Goal: Task Accomplishment & Management: Manage account settings

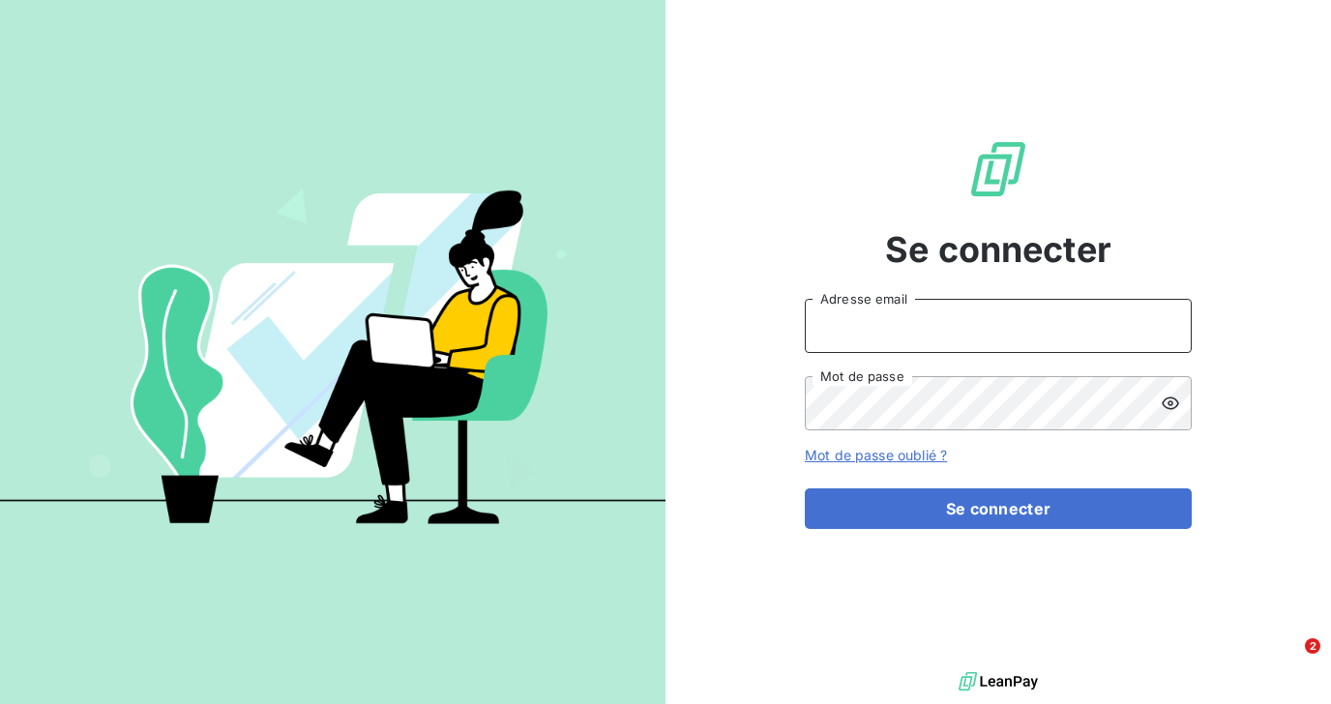
click at [849, 326] on input "Adresse email" at bounding box center [998, 326] width 387 height 54
click at [868, 318] on input "Adresse email" at bounding box center [998, 326] width 387 height 54
type input "[EMAIL_ADDRESS][DOMAIN_NAME]"
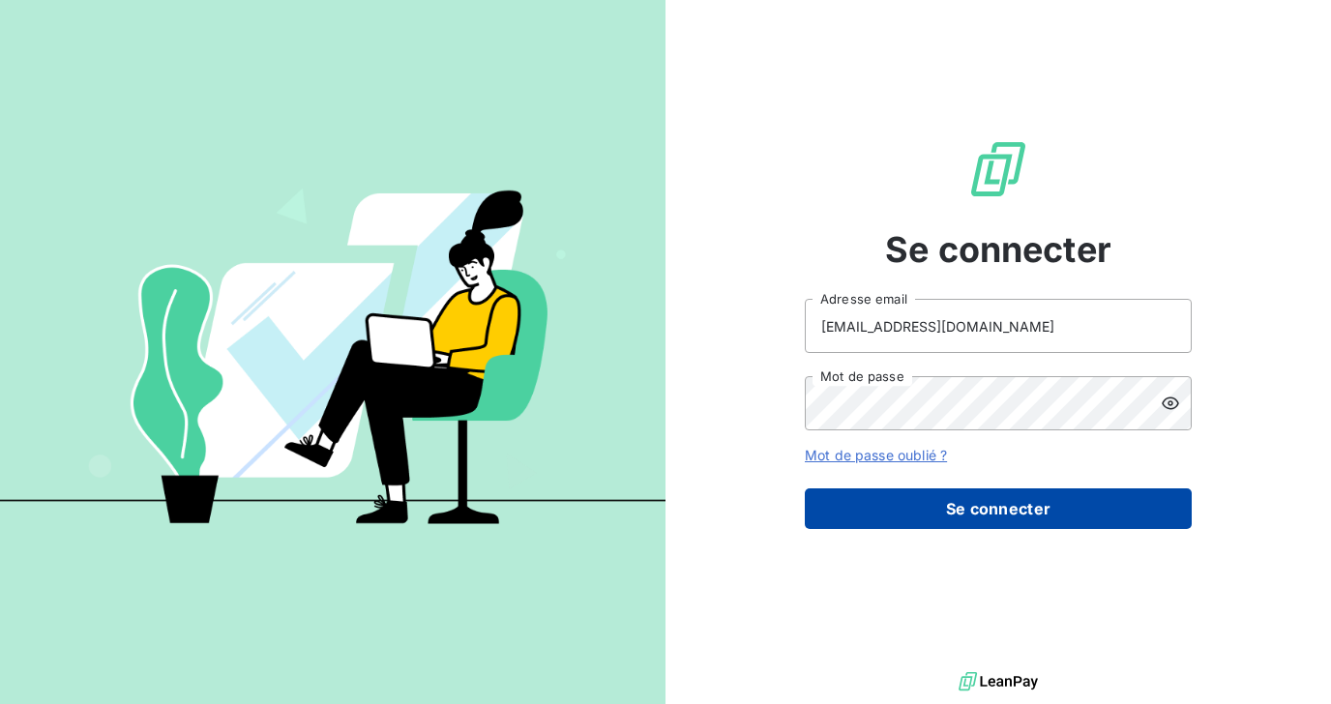
click at [891, 519] on button "Se connecter" at bounding box center [998, 508] width 387 height 41
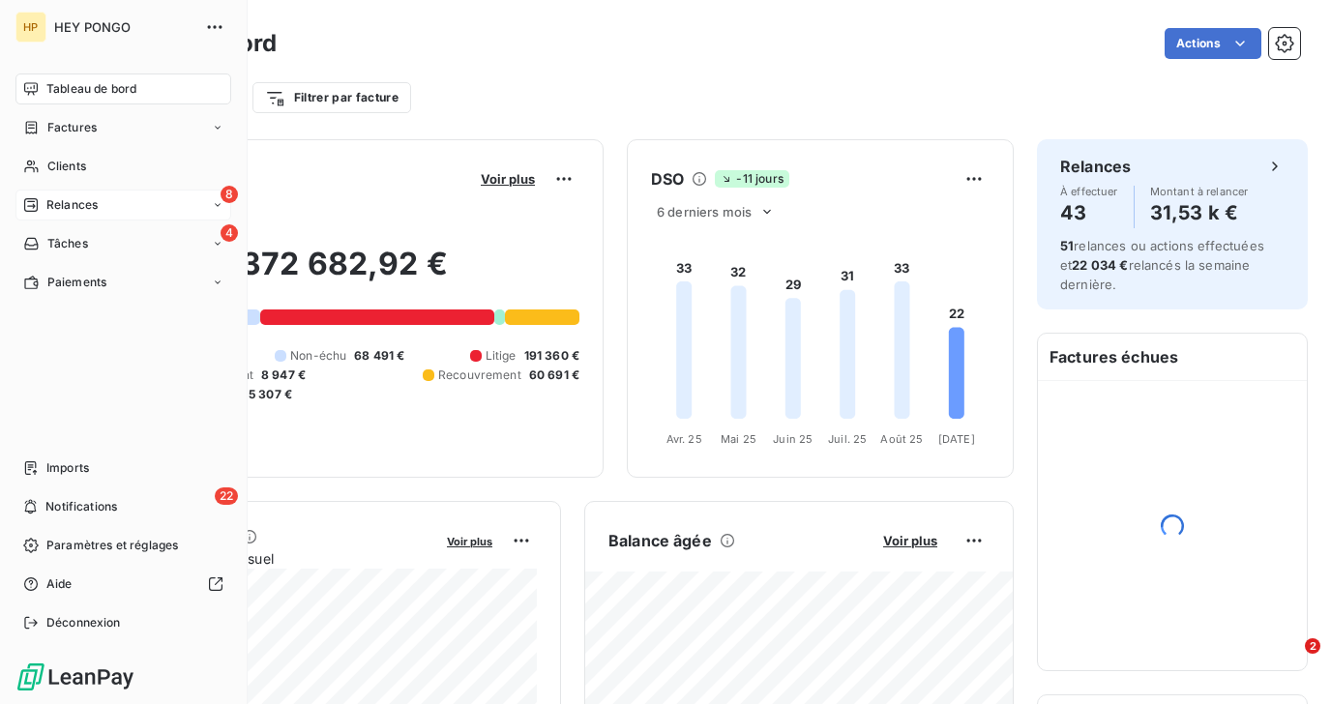
click at [50, 208] on span "Relances" at bounding box center [71, 204] width 51 height 17
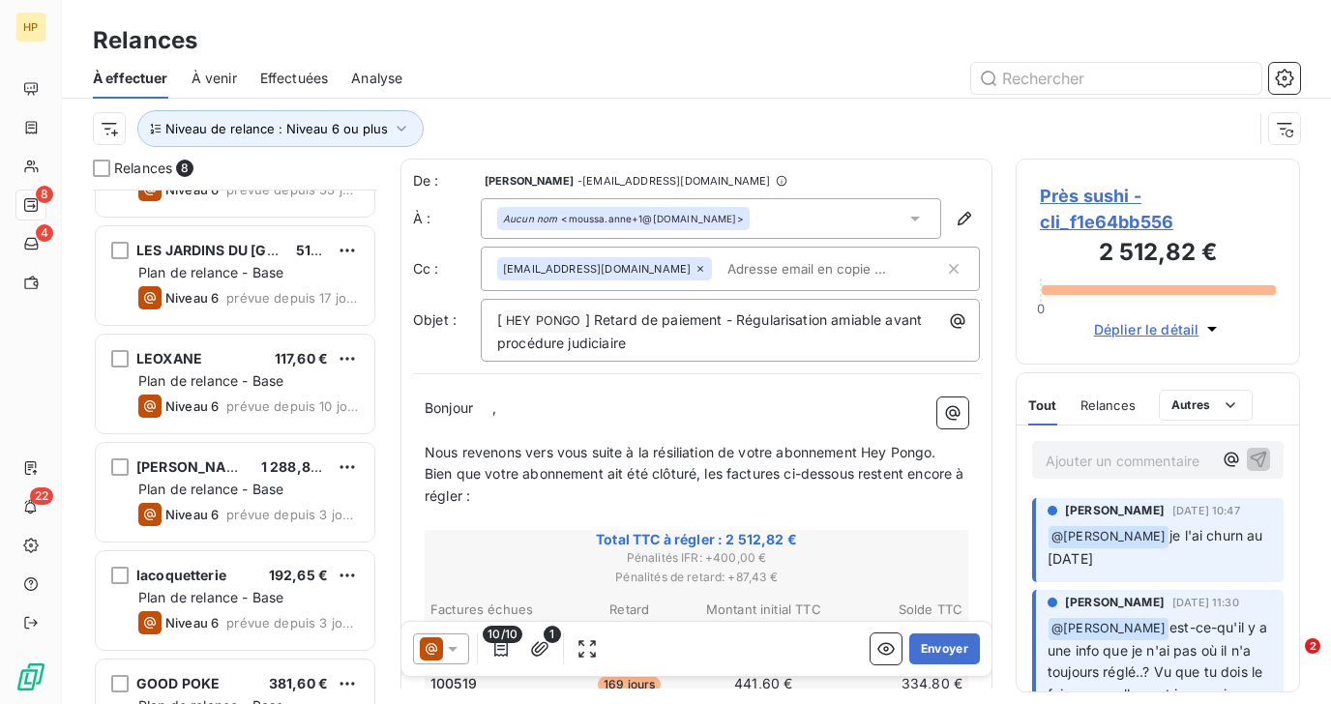
scroll to position [353, 0]
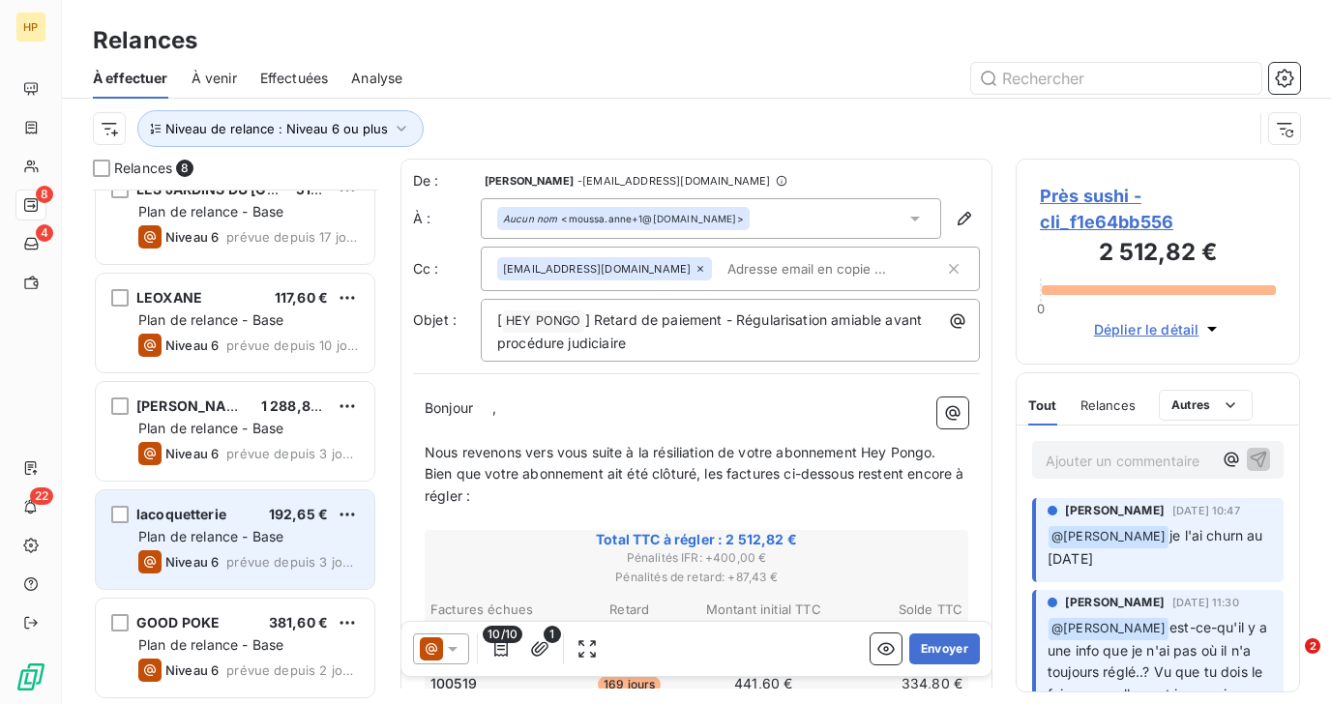
click at [227, 519] on div "lacoquetterie 192,65 €" at bounding box center [248, 514] width 220 height 17
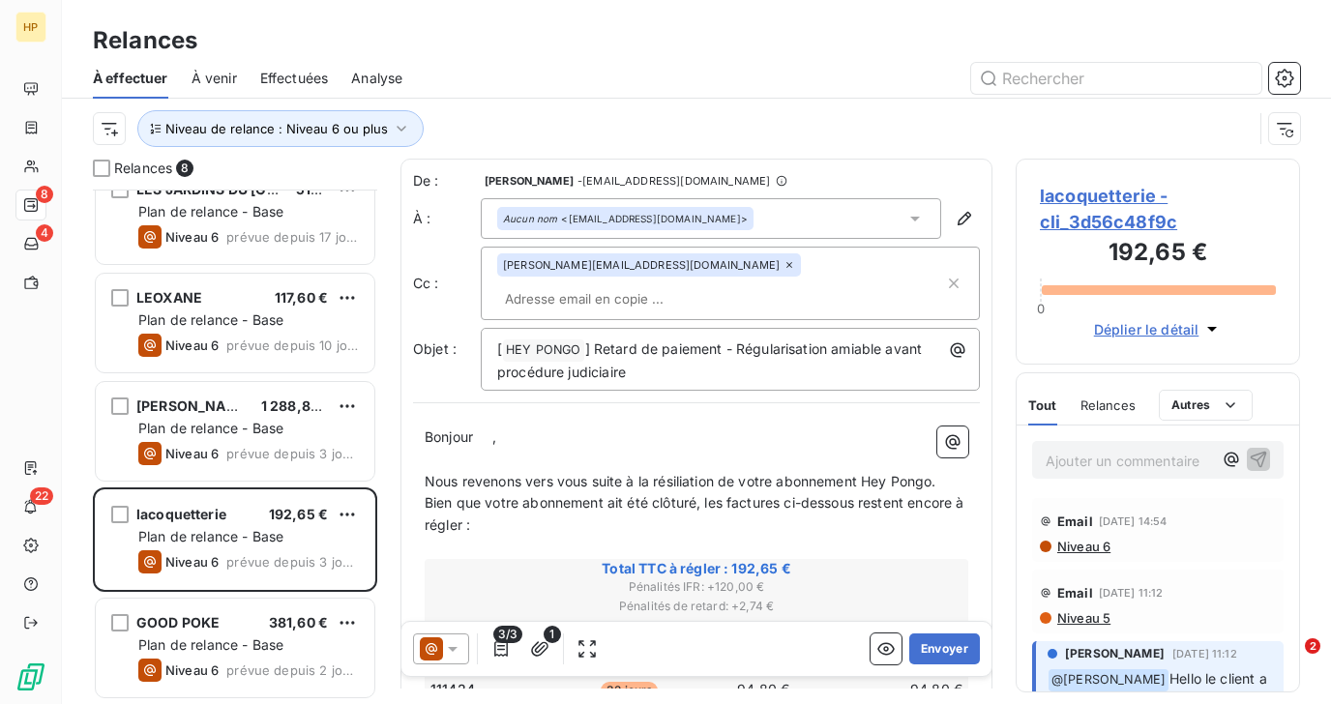
click at [1128, 191] on span "lacoquetterie - cli_3d56c48f9c" at bounding box center [1158, 209] width 236 height 52
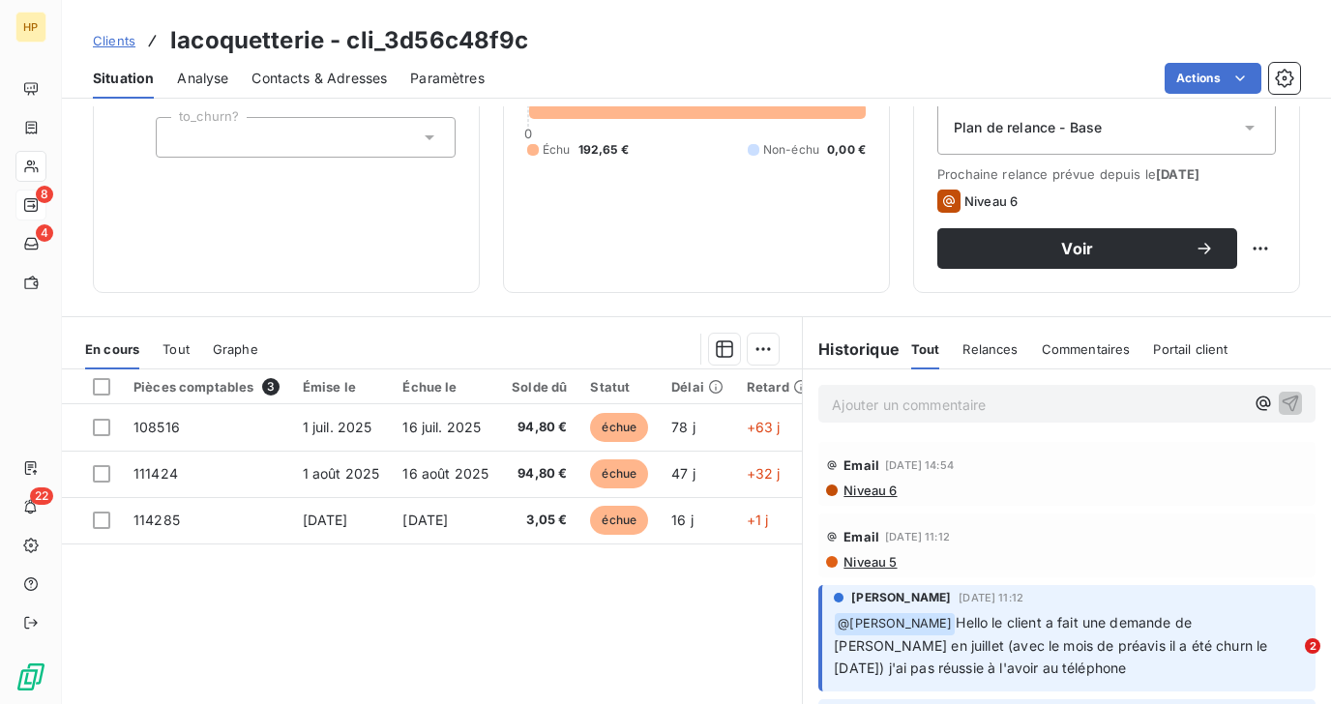
scroll to position [238, 0]
click at [103, 387] on div at bounding box center [101, 385] width 17 height 17
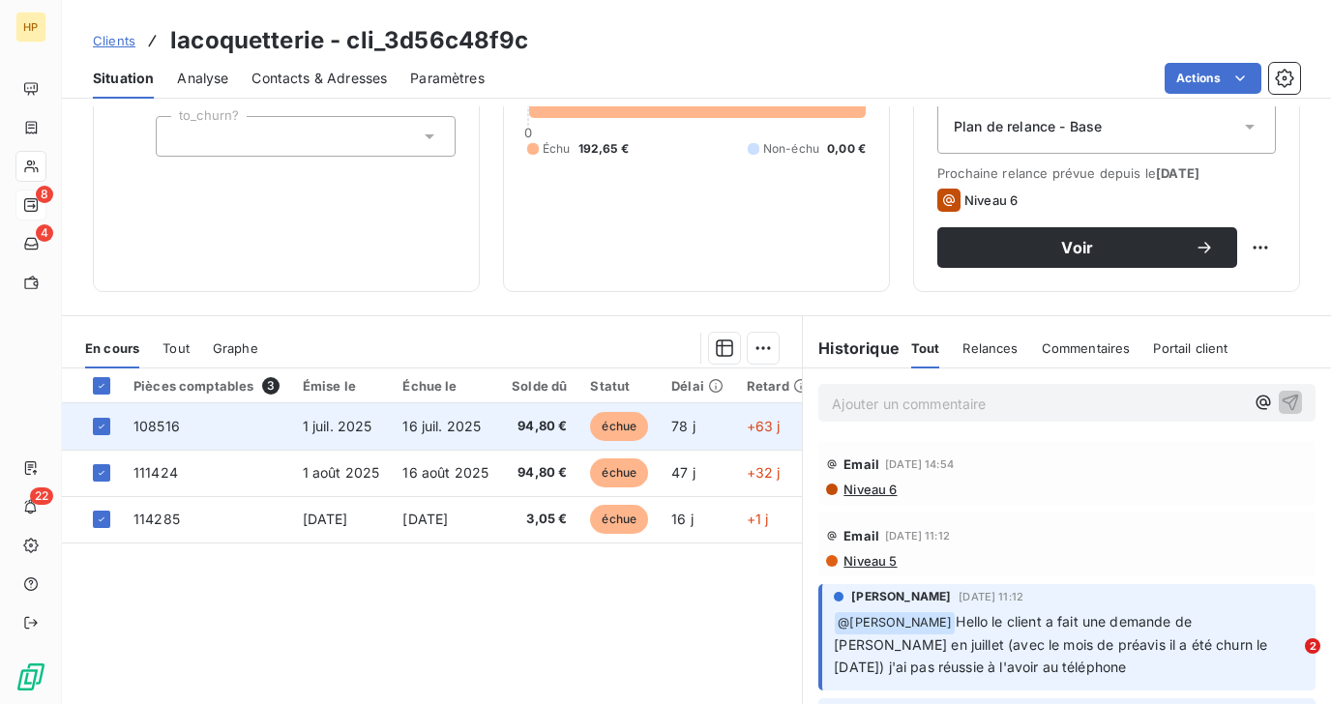
click at [479, 417] on td "16 juil. 2025" at bounding box center [445, 426] width 109 height 46
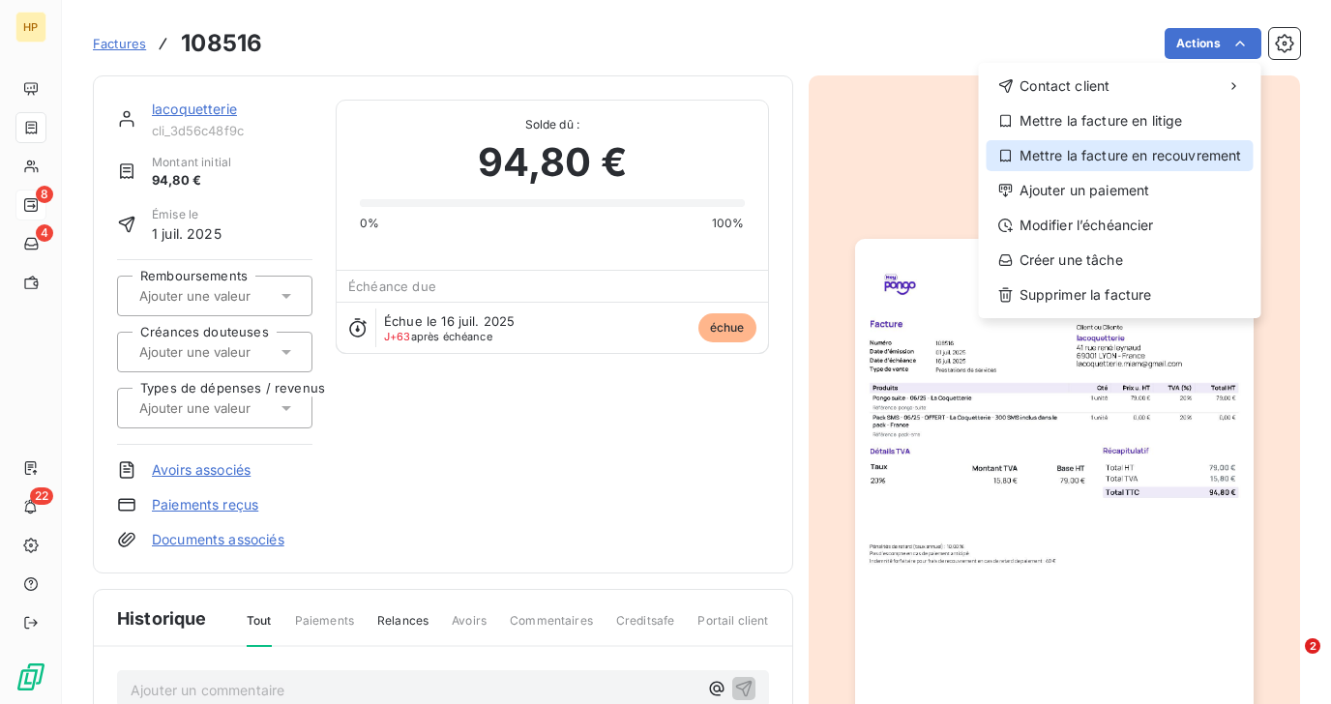
click at [1162, 160] on div "Mettre la facture en recouvrement" at bounding box center [1119, 155] width 267 height 31
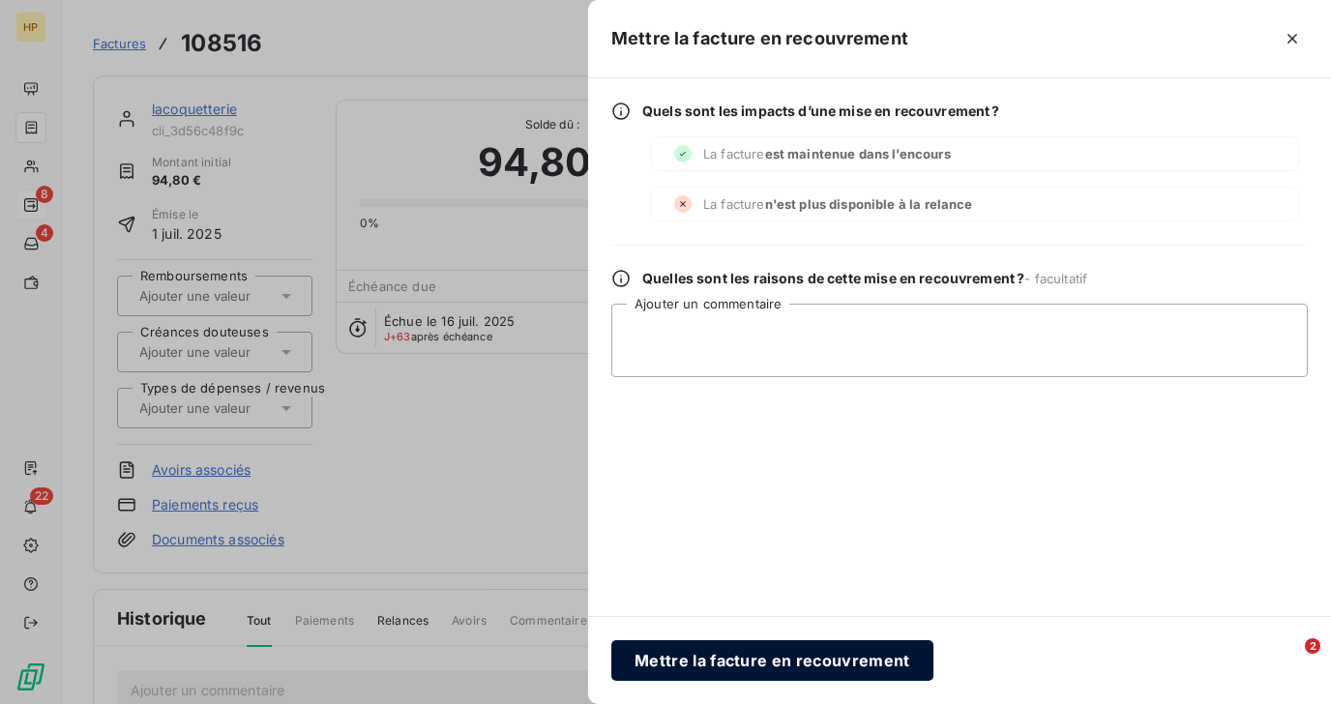
click at [726, 663] on button "Mettre la facture en recouvrement" at bounding box center [772, 660] width 322 height 41
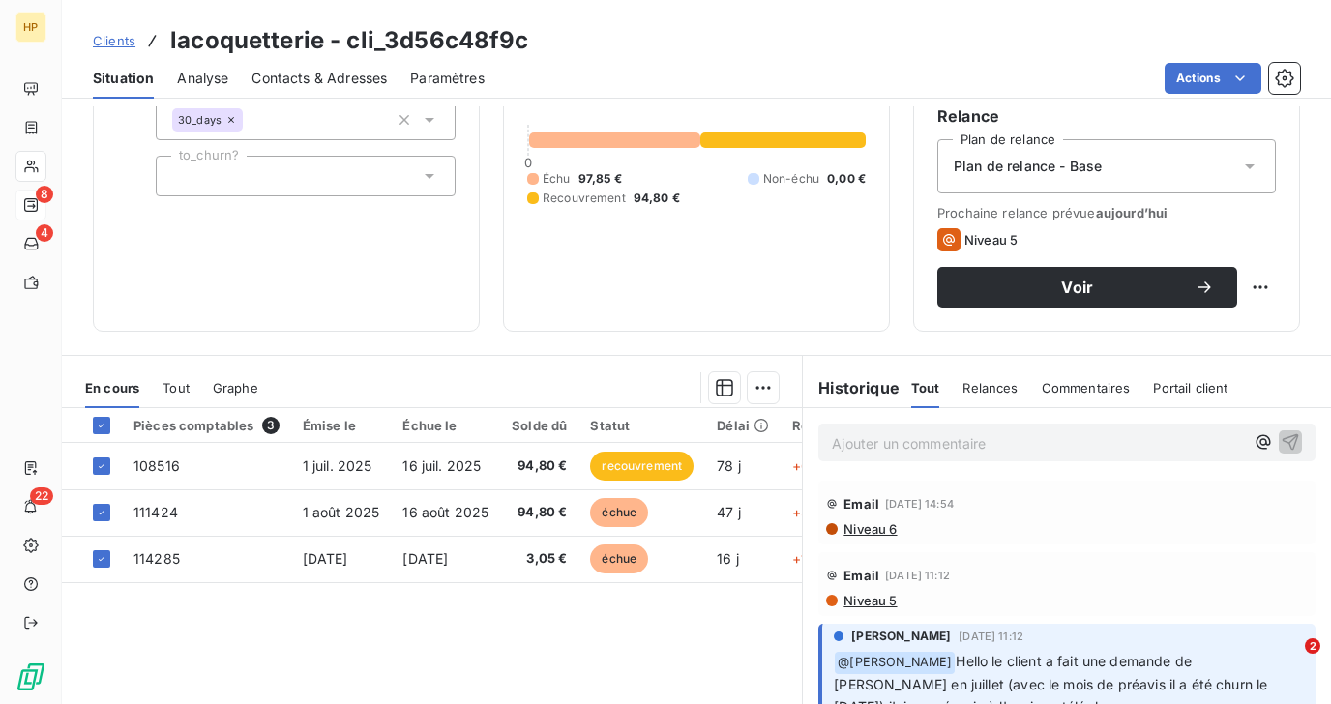
scroll to position [256, 0]
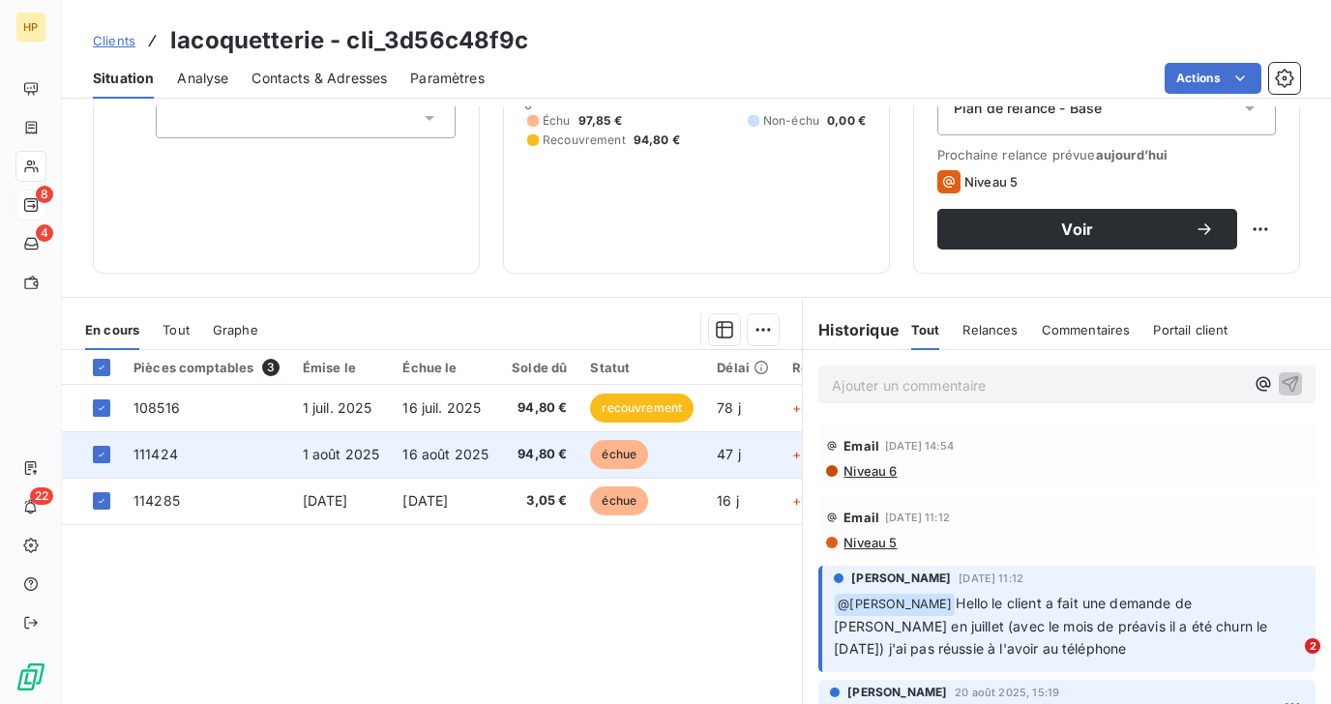
click at [373, 464] on td "1 août 2025" at bounding box center [341, 454] width 101 height 46
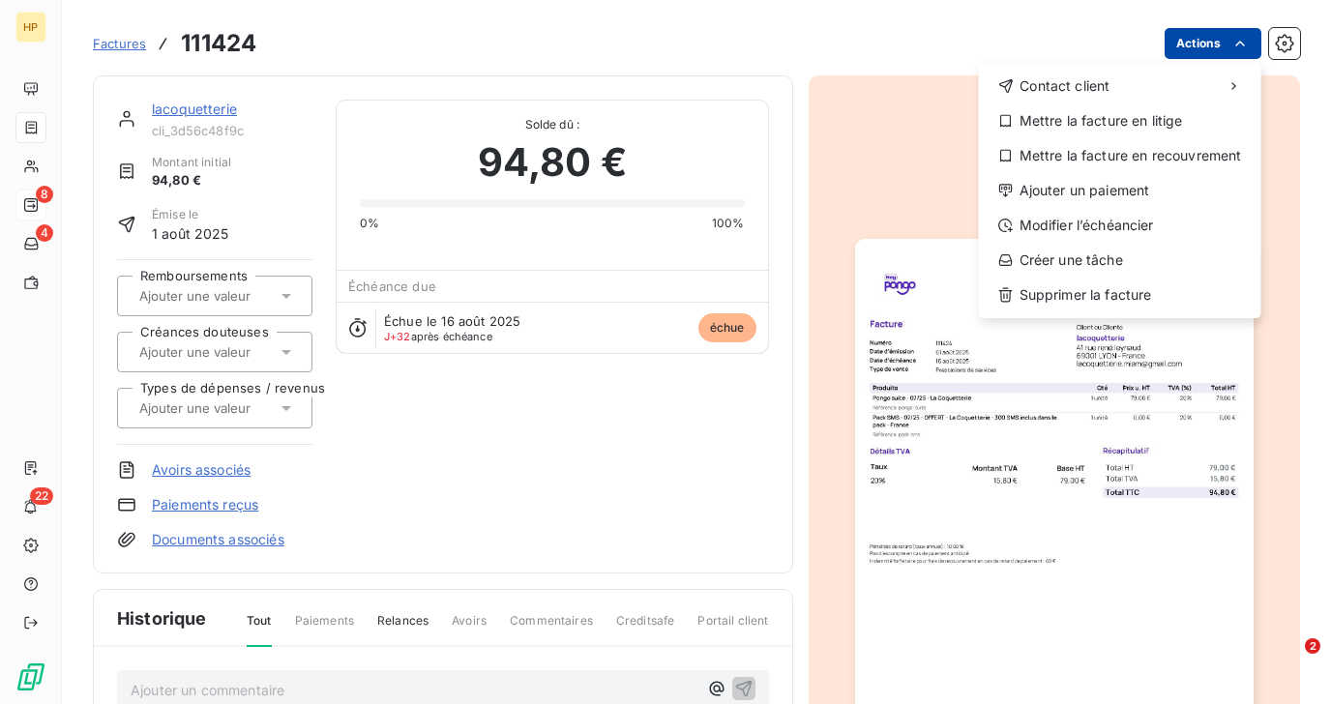
click at [1227, 41] on html "HP 8 4 22 Factures 111424 Actions Contact client Mettre la facture en litige Me…" at bounding box center [665, 352] width 1331 height 704
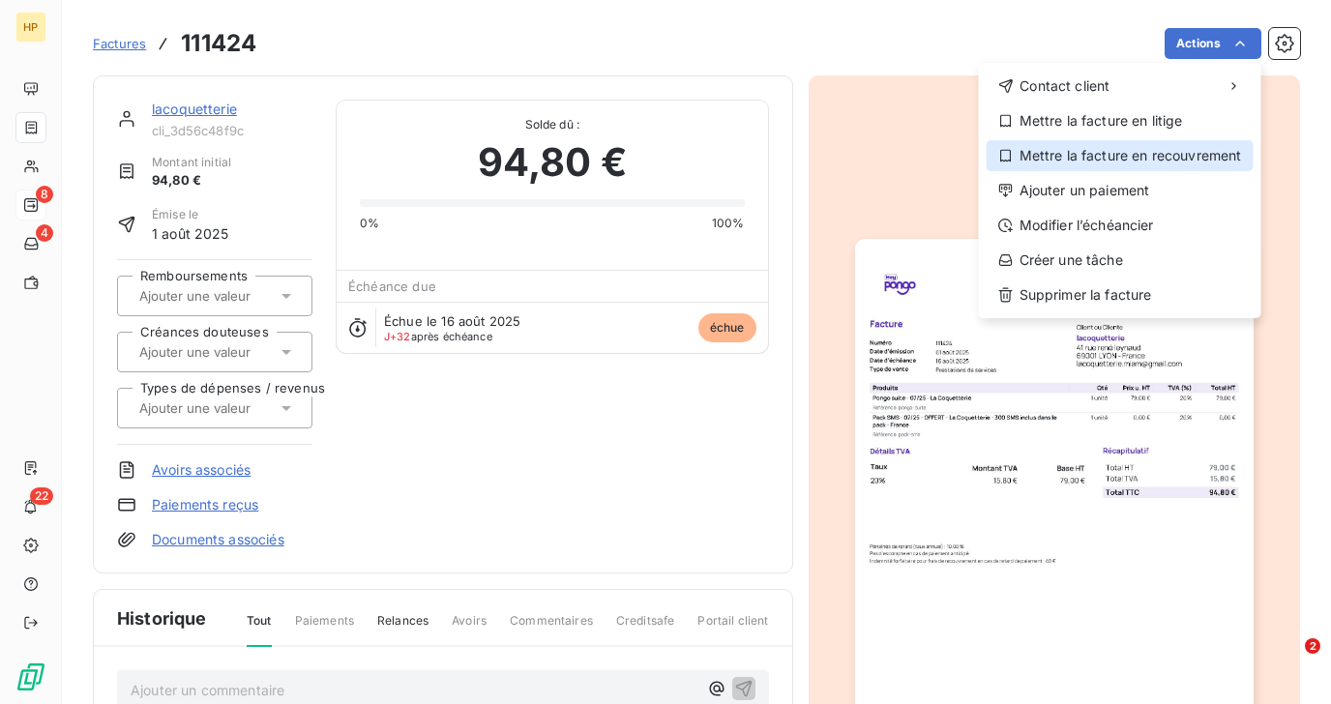
click at [1181, 149] on div "Mettre la facture en recouvrement" at bounding box center [1119, 155] width 267 height 31
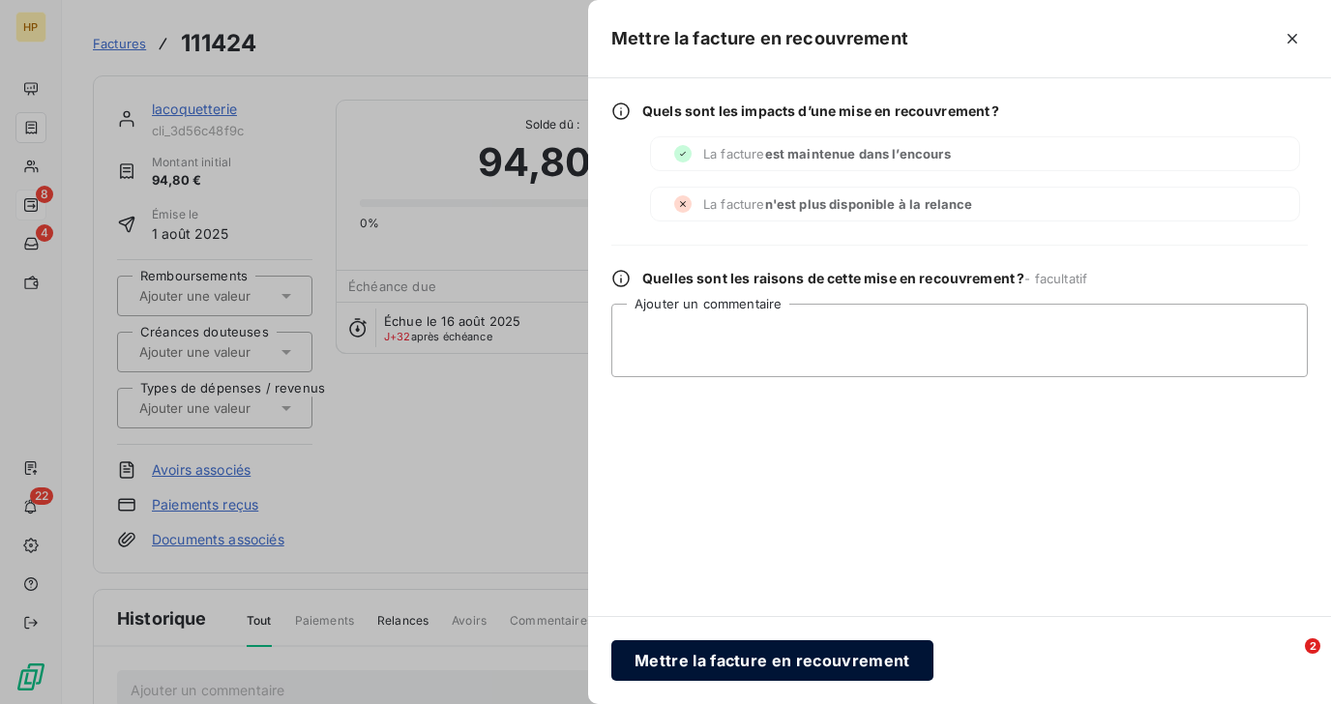
click at [749, 657] on button "Mettre la facture en recouvrement" at bounding box center [772, 660] width 322 height 41
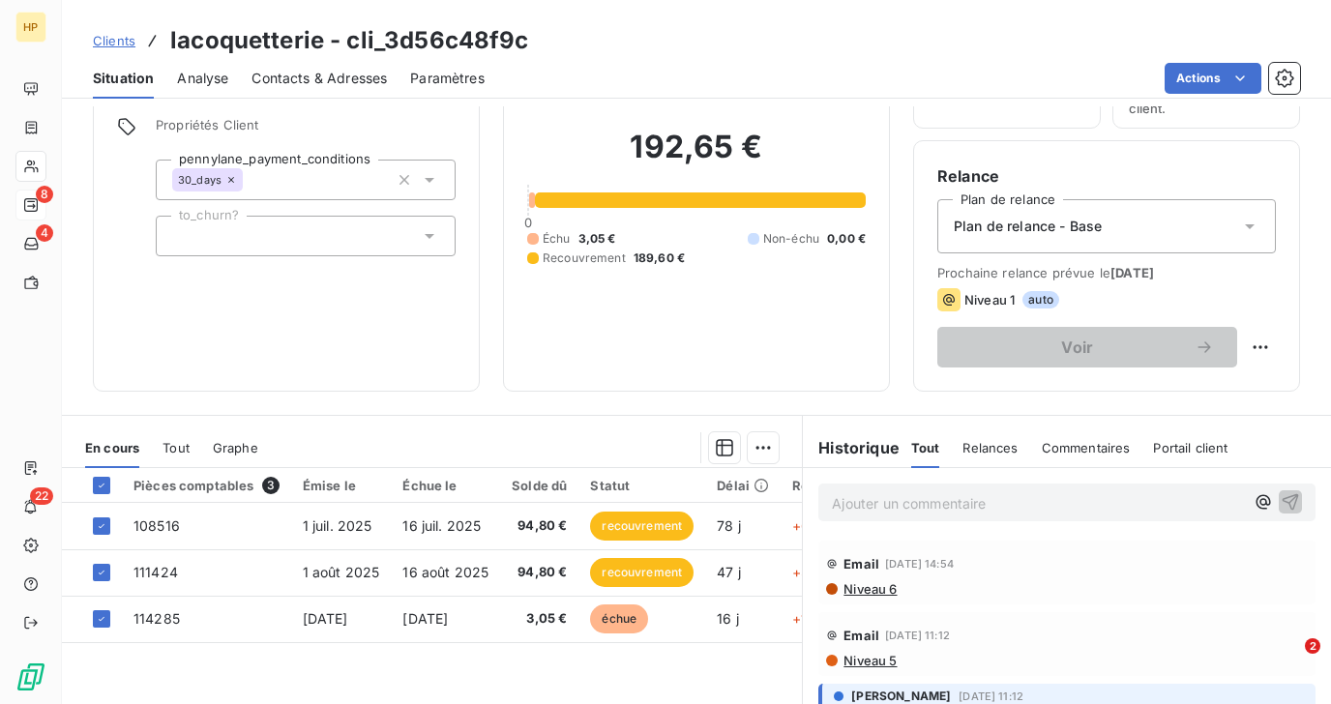
scroll to position [239, 0]
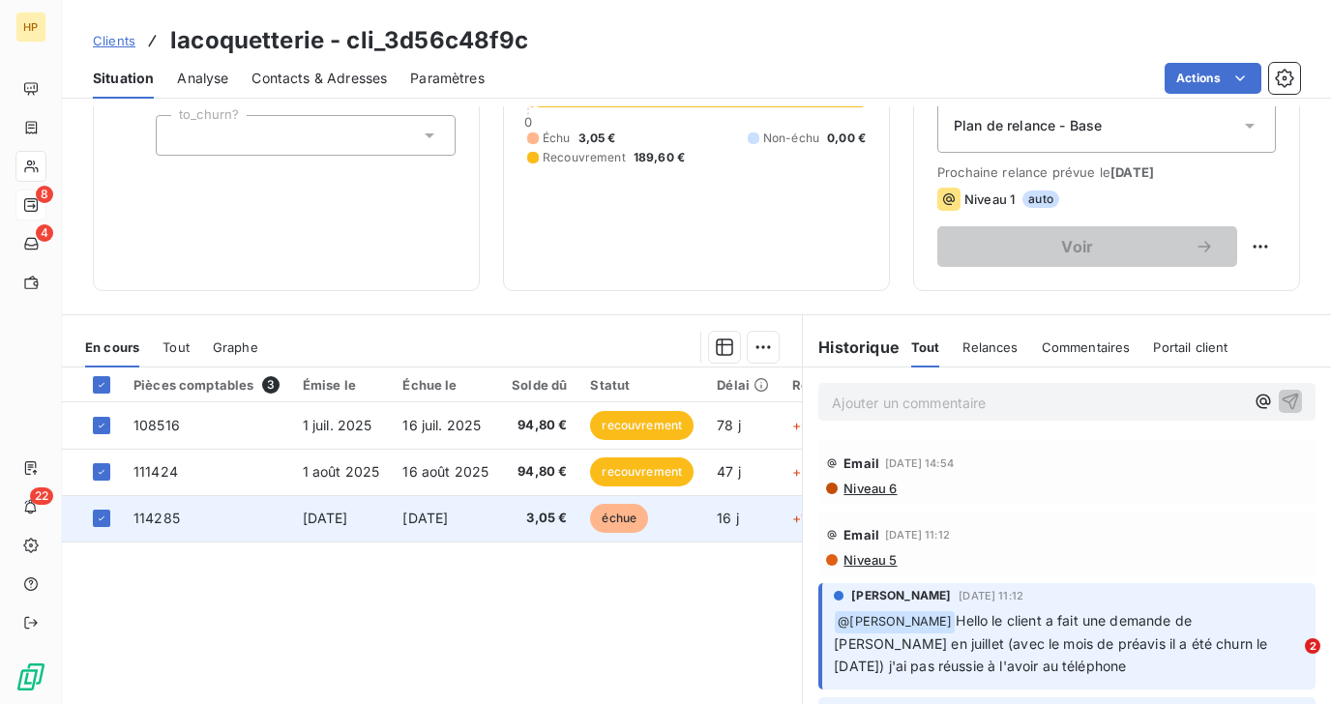
click at [422, 513] on span "[DATE]" at bounding box center [424, 518] width 45 height 16
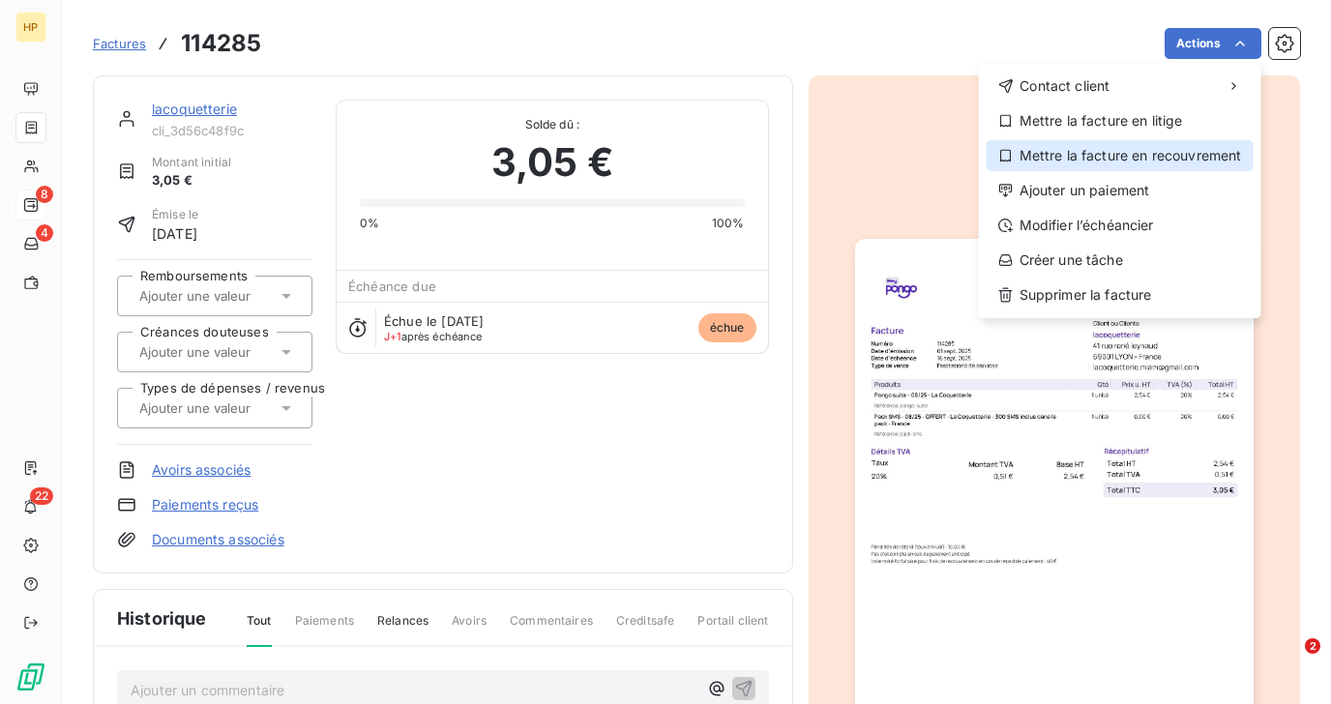
click at [1186, 154] on div "Mettre la facture en recouvrement" at bounding box center [1119, 155] width 267 height 31
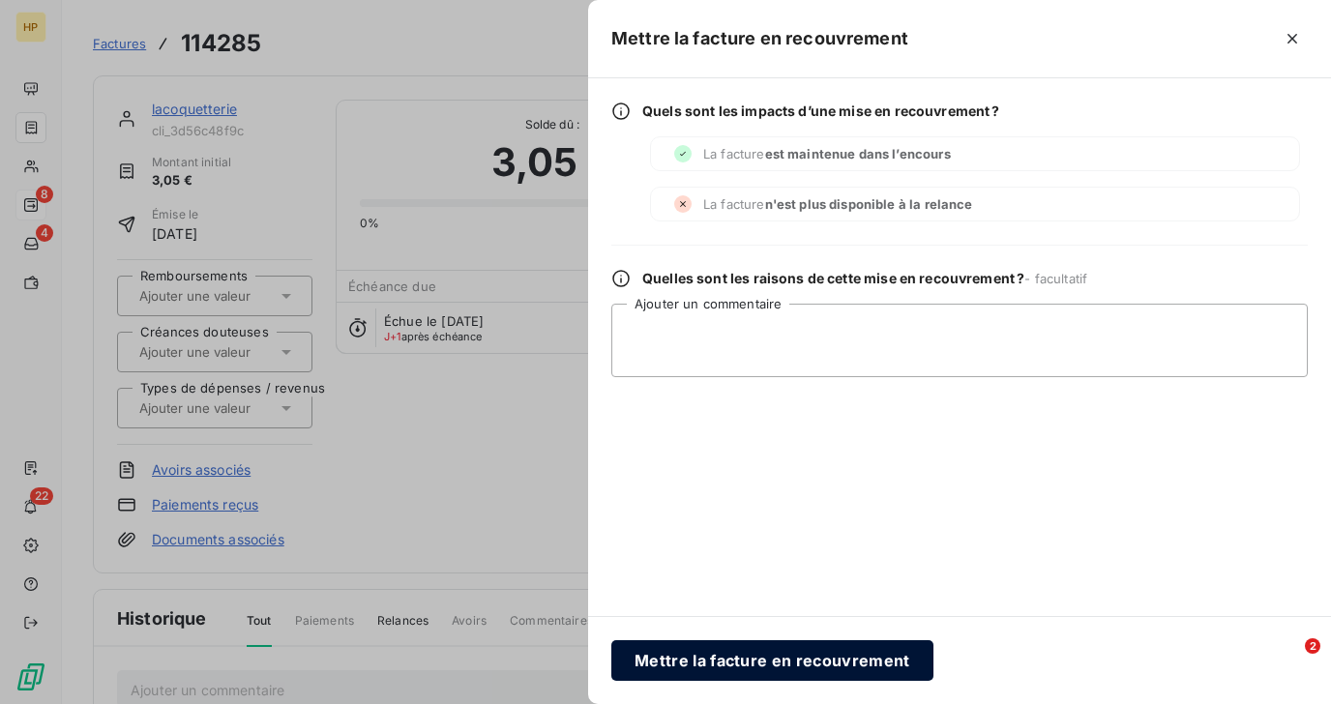
click at [748, 660] on button "Mettre la facture en recouvrement" at bounding box center [772, 660] width 322 height 41
